Goal: Check status: Check status

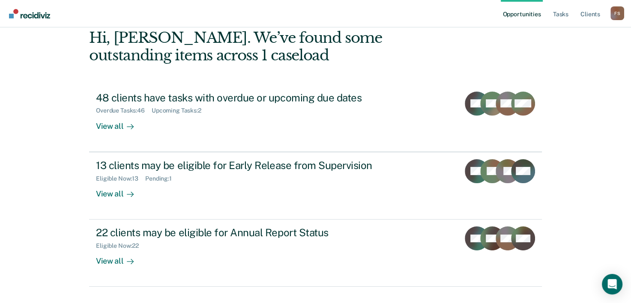
scroll to position [60, 0]
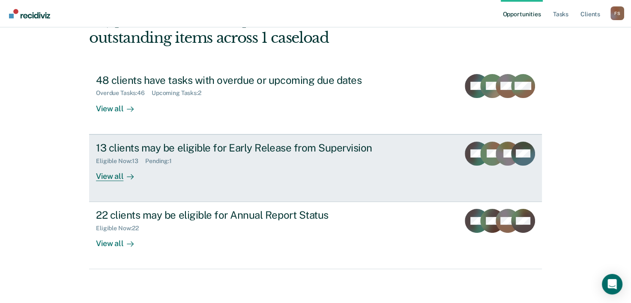
click at [104, 177] on div "View all" at bounding box center [120, 173] width 48 height 17
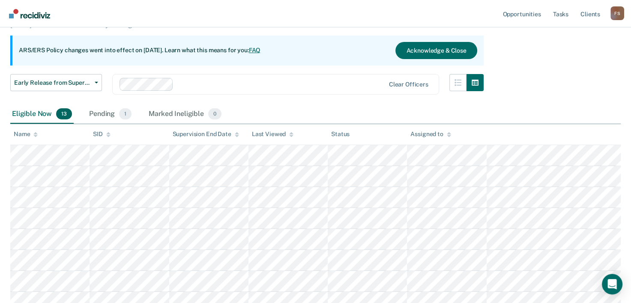
scroll to position [71, 0]
click at [103, 114] on div "Pending 1" at bounding box center [110, 114] width 46 height 19
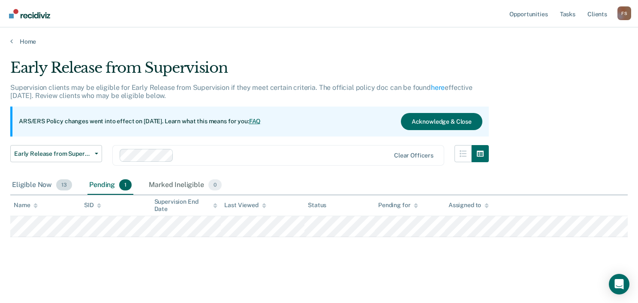
click at [33, 183] on div "Eligible Now 13" at bounding box center [41, 185] width 63 height 19
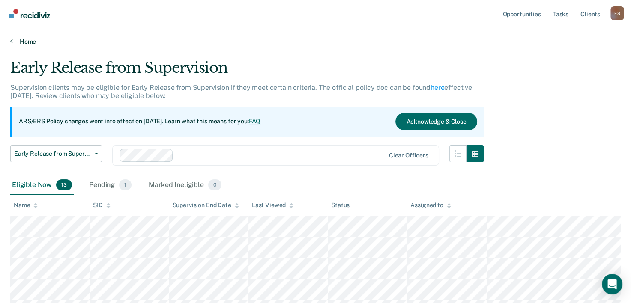
click at [23, 41] on link "Home" at bounding box center [315, 42] width 611 height 8
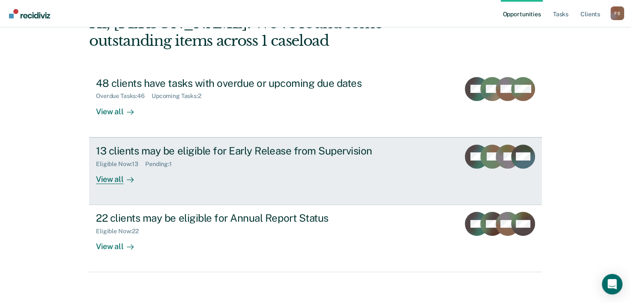
scroll to position [60, 0]
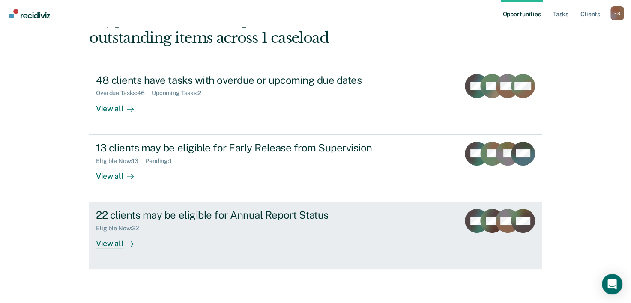
click at [202, 217] on div "22 clients may be eligible for Annual Report Status" at bounding box center [246, 215] width 301 height 12
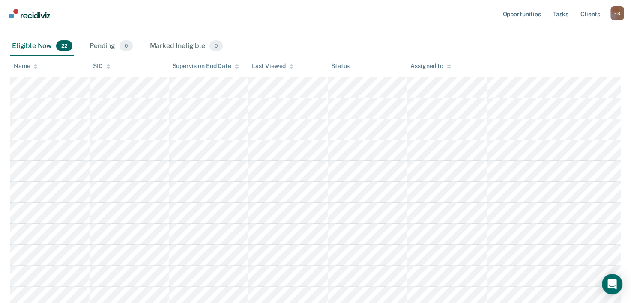
scroll to position [129, 0]
